Goal: Check status

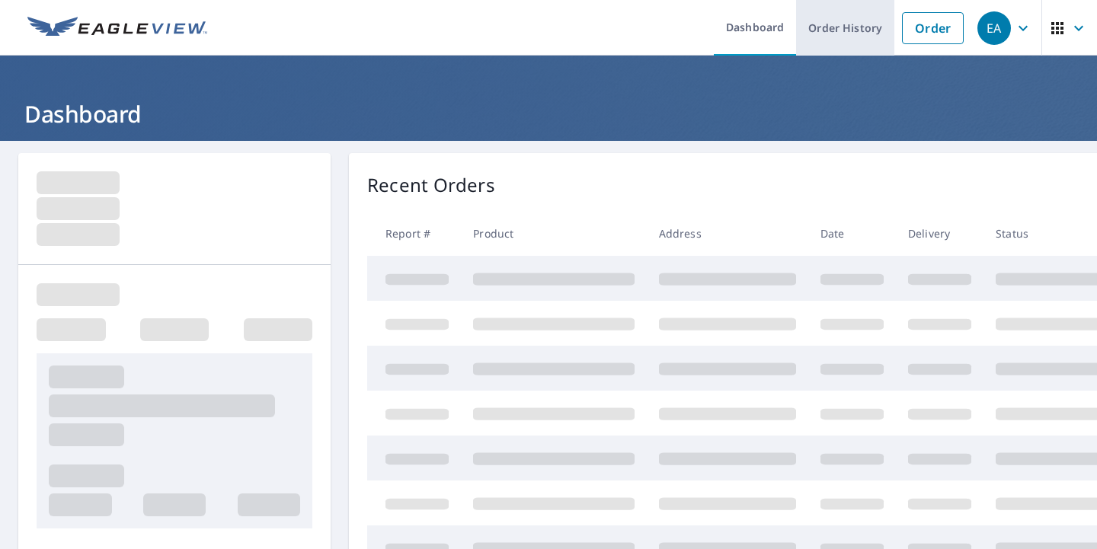
click at [844, 27] on link "Order History" at bounding box center [845, 28] width 98 height 56
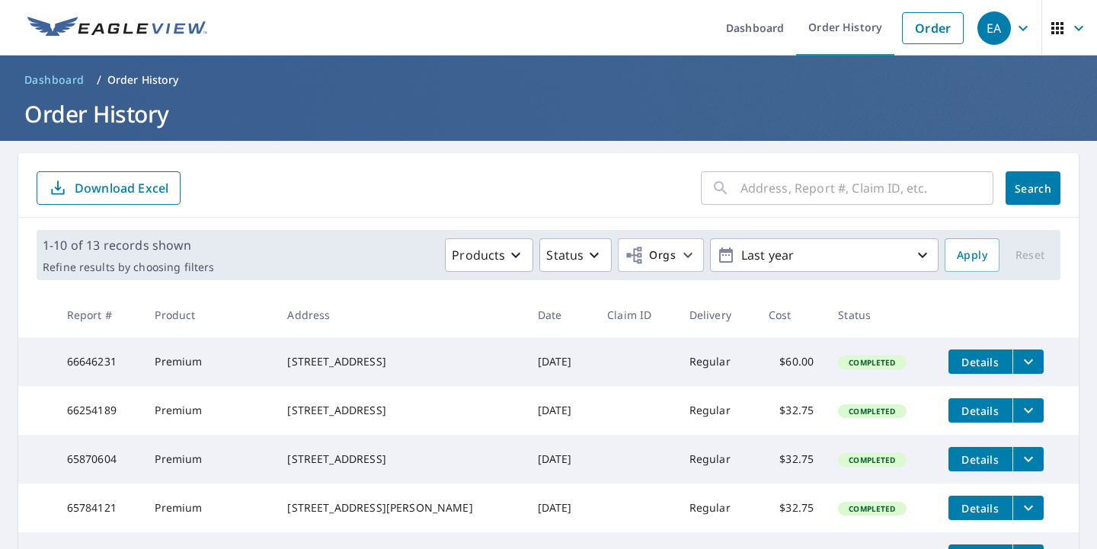
click at [815, 193] on input "text" at bounding box center [866, 188] width 253 height 43
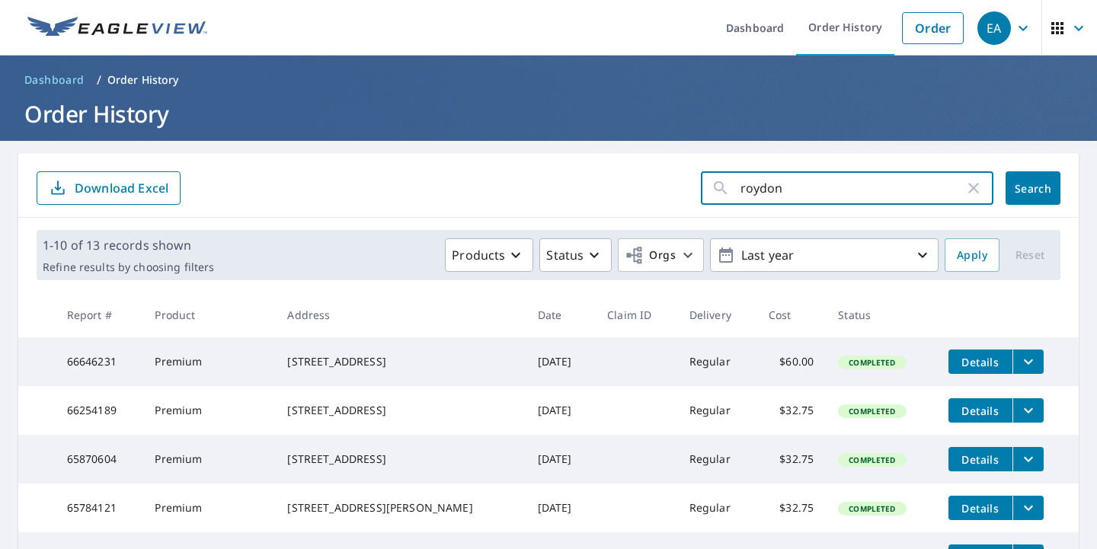
type input "croydon"
click at [1033, 188] on button "Search" at bounding box center [1032, 188] width 55 height 34
